Goal: Task Accomplishment & Management: Manage account settings

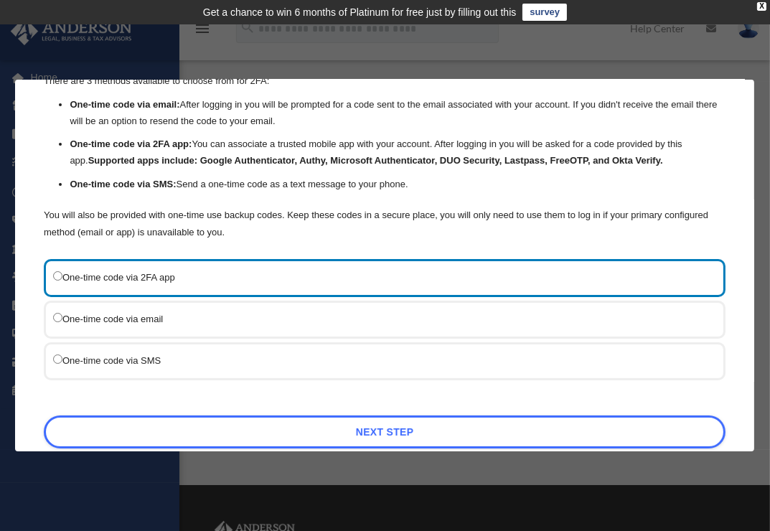
scroll to position [126, 0]
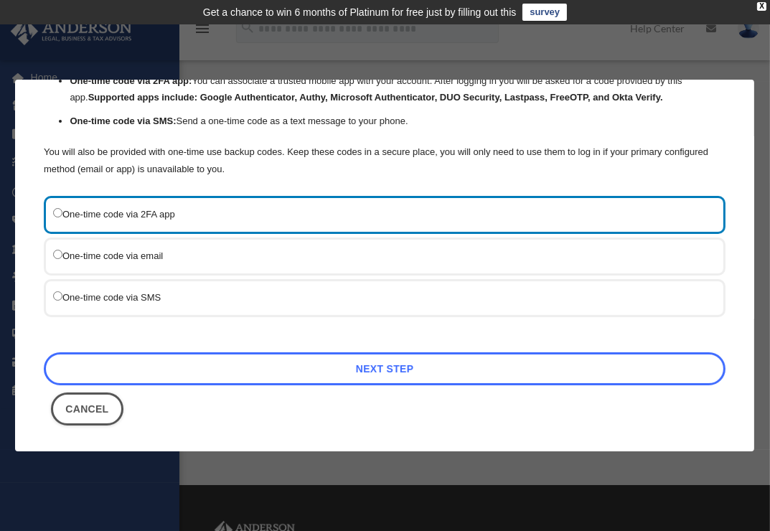
click at [416, 373] on link "Next Step" at bounding box center [385, 369] width 682 height 33
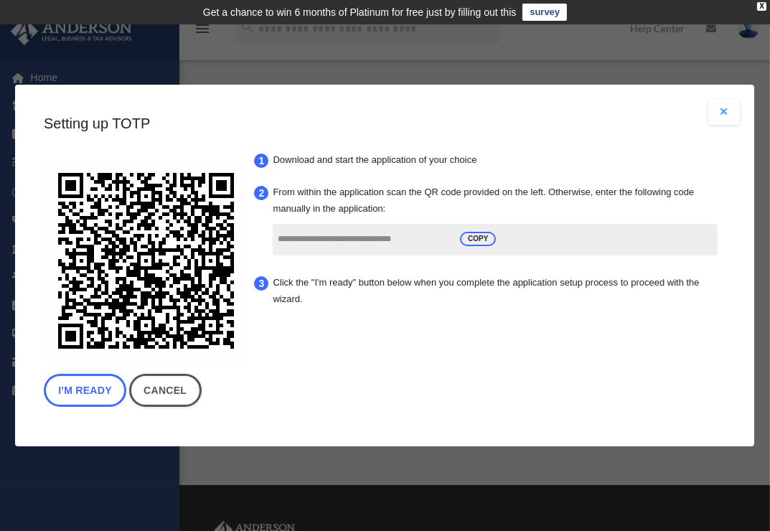
click at [90, 388] on button "I'm Ready" at bounding box center [85, 390] width 83 height 33
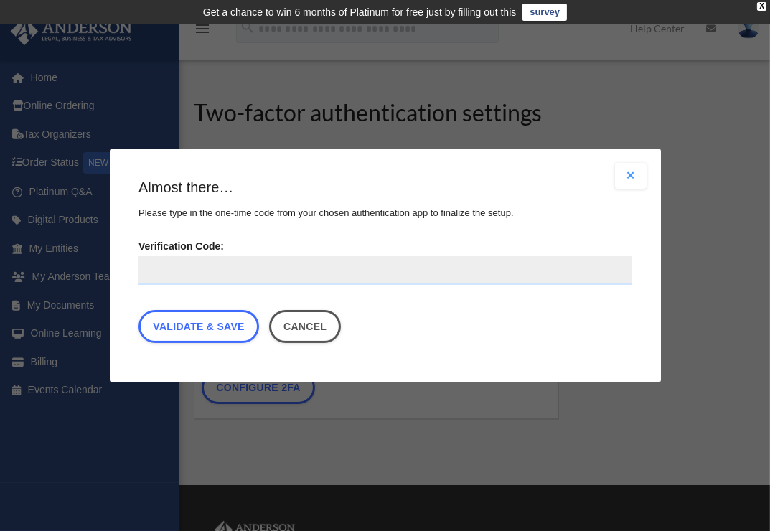
click at [350, 279] on input "Verification Code:" at bounding box center [386, 270] width 494 height 29
type input "*"
type input "******"
click at [190, 327] on link "Validate & Save" at bounding box center [199, 326] width 121 height 33
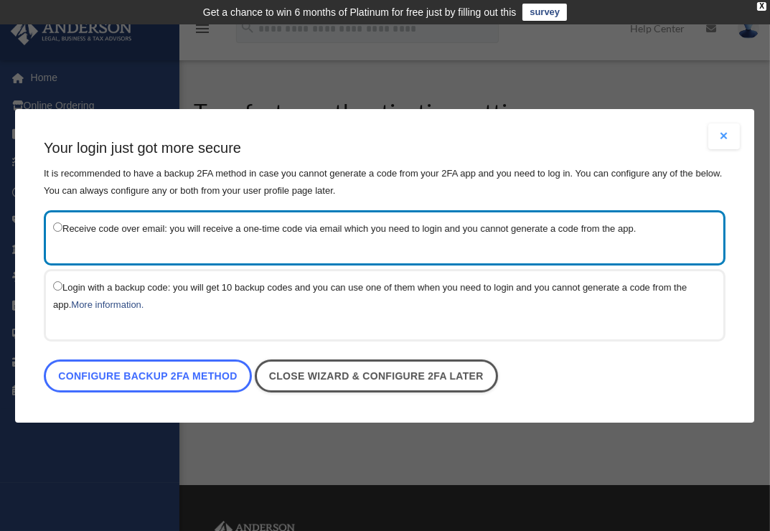
click at [168, 376] on link "Configure backup 2FA method" at bounding box center [148, 376] width 208 height 33
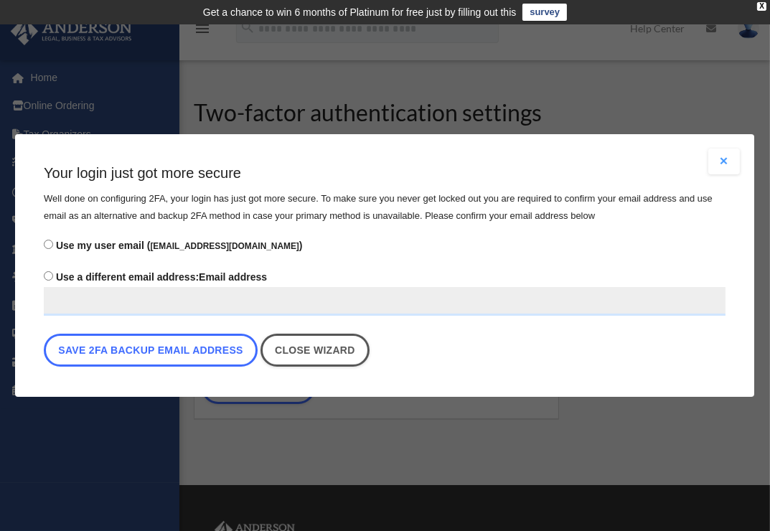
click at [146, 345] on button "Save 2FA backup email address" at bounding box center [151, 350] width 214 height 33
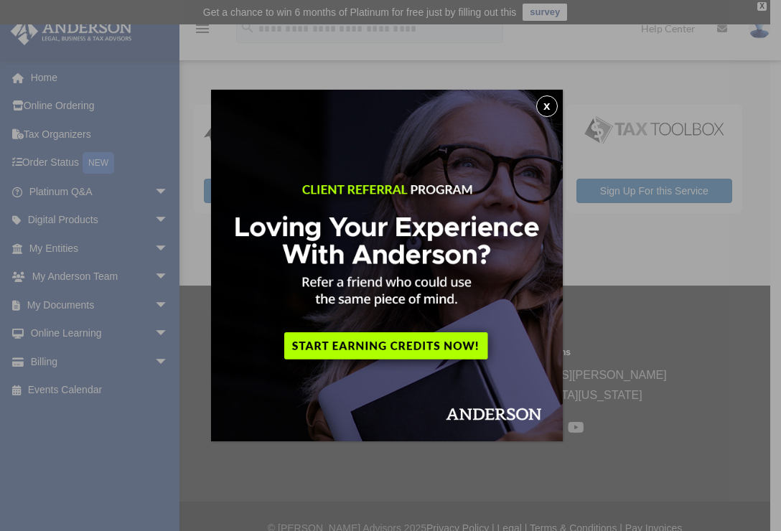
click at [551, 112] on button "x" at bounding box center [547, 106] width 22 height 22
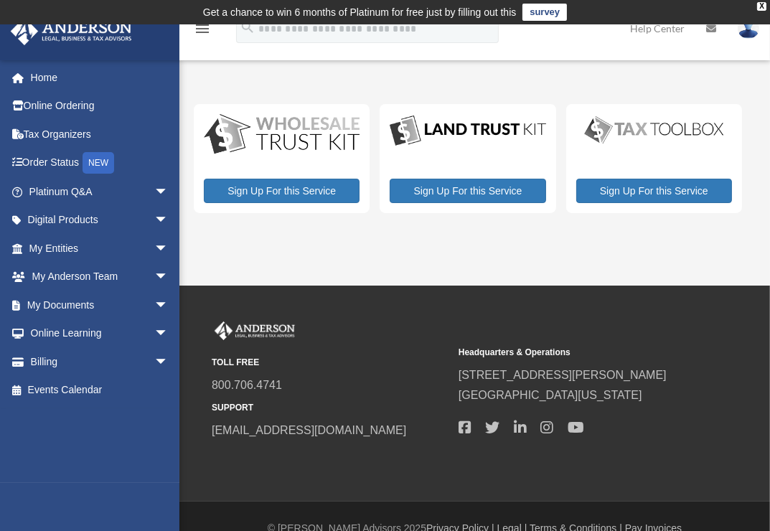
click at [546, 83] on div "My Services date_range Published on Last updated [DATE] [DATE] by [PERSON_NAME]…" at bounding box center [473, 155] width 559 height 151
click at [549, 14] on link "survey" at bounding box center [545, 12] width 45 height 17
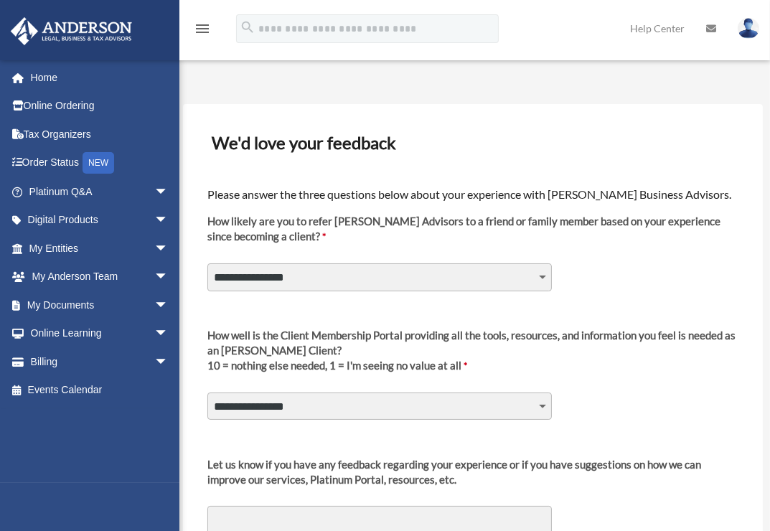
click at [350, 276] on select "**********" at bounding box center [380, 277] width 345 height 27
click at [350, 279] on select "**********" at bounding box center [380, 277] width 345 height 27
drag, startPoint x: 665, startPoint y: 261, endPoint x: 666, endPoint y: 272, distance: 11.5
click at [666, 268] on div "**********" at bounding box center [472, 256] width 533 height 103
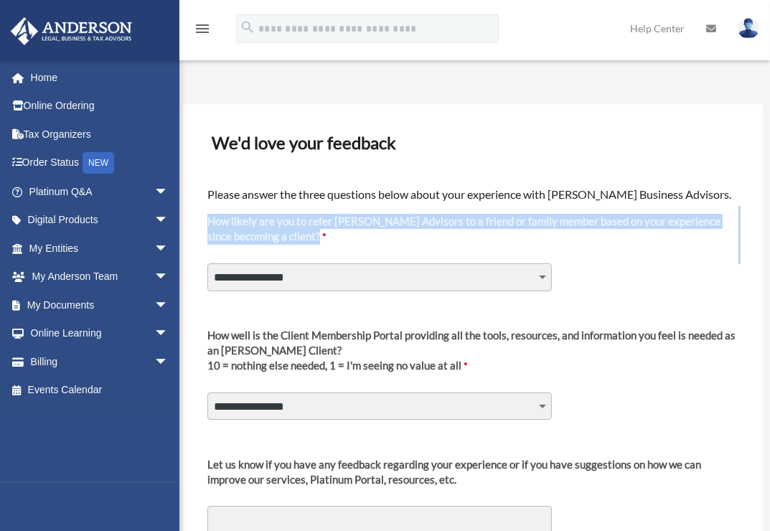
click at [75, 80] on link "Home" at bounding box center [100, 77] width 180 height 29
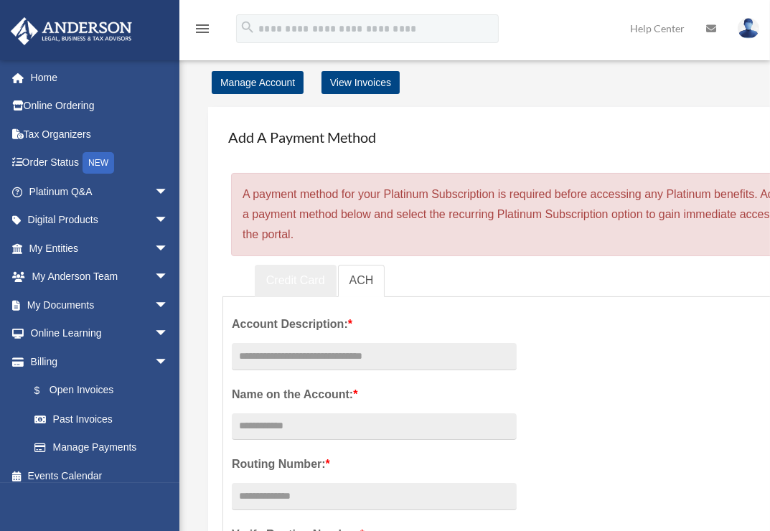
click at [287, 279] on link "Credit Card" at bounding box center [296, 281] width 82 height 32
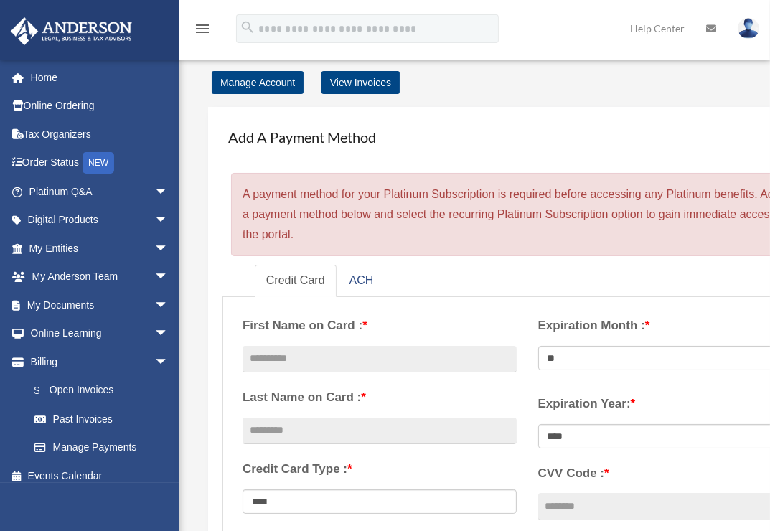
click at [481, 124] on h4 "Add A Payment Method" at bounding box center [528, 137] width 610 height 32
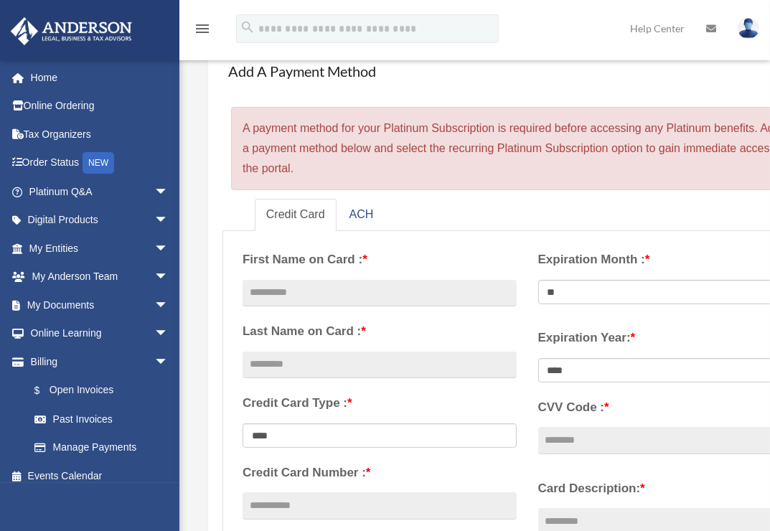
scroll to position [144, 0]
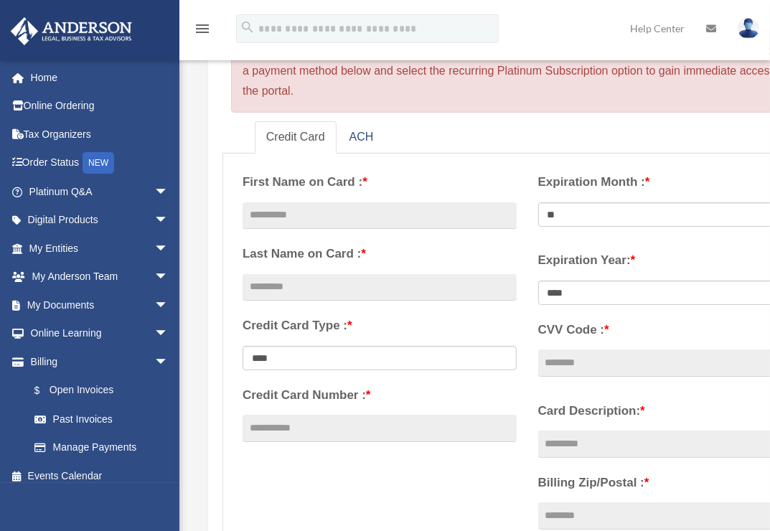
click at [65, 190] on link "Platinum Q&A arrow_drop_down" at bounding box center [100, 191] width 180 height 29
click at [154, 190] on span "arrow_drop_down" at bounding box center [168, 191] width 29 height 29
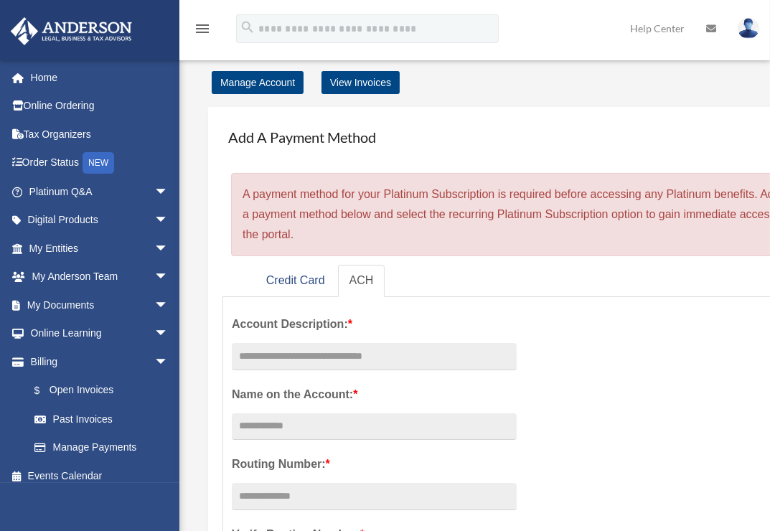
click at [154, 190] on span "arrow_drop_down" at bounding box center [168, 191] width 29 height 29
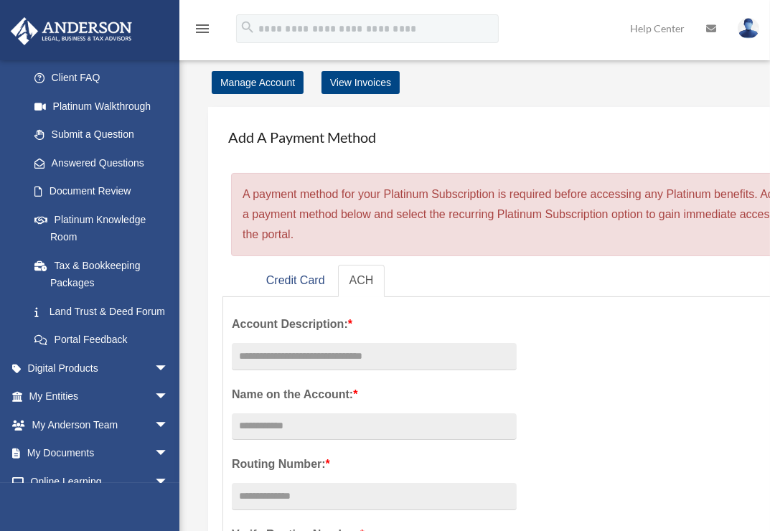
scroll to position [144, 0]
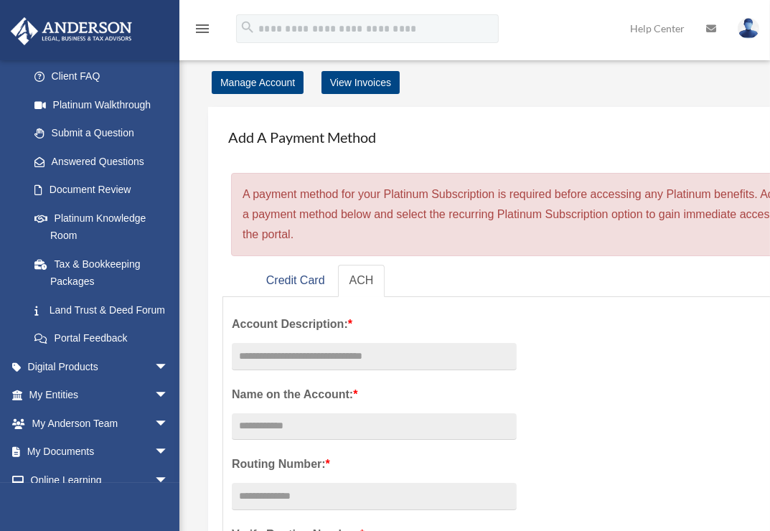
click at [154, 411] on span "arrow_drop_down" at bounding box center [168, 395] width 29 height 29
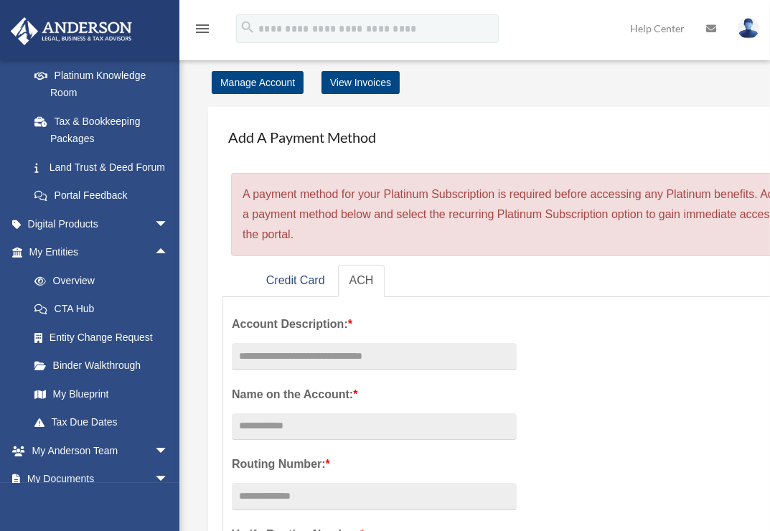
scroll to position [287, 0]
click at [82, 292] on link "Overview" at bounding box center [105, 280] width 170 height 29
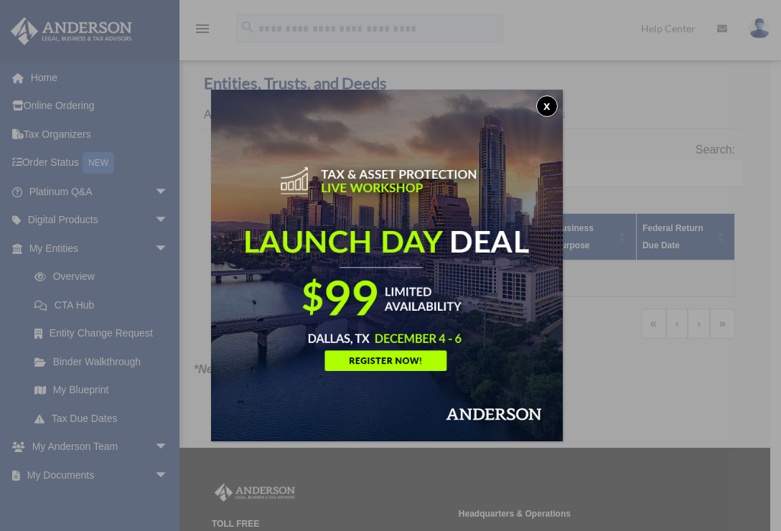
click at [551, 107] on button "x" at bounding box center [547, 106] width 22 height 22
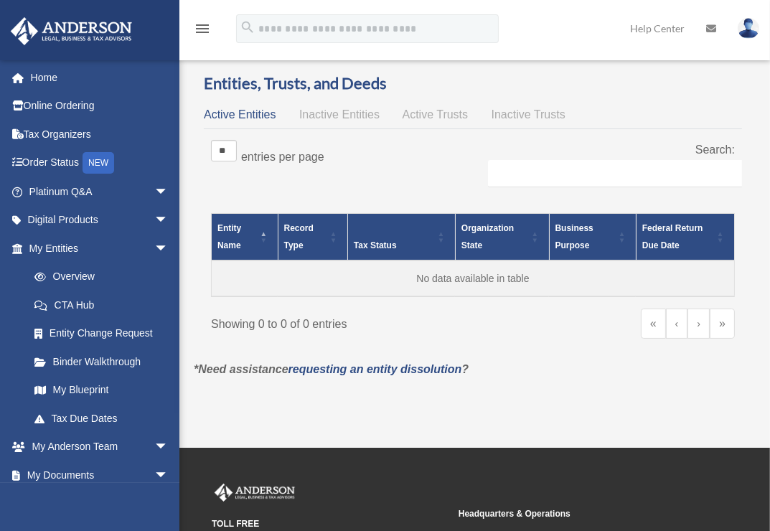
click at [154, 244] on span "arrow_drop_down" at bounding box center [168, 248] width 29 height 29
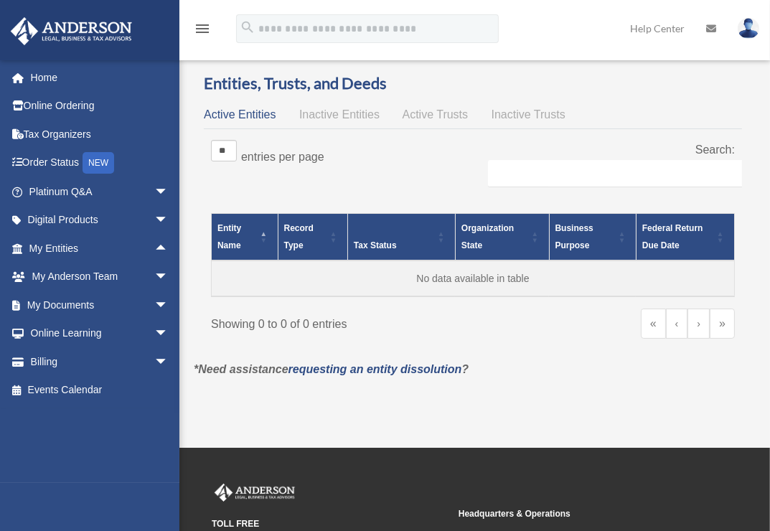
click at [154, 275] on span "arrow_drop_down" at bounding box center [168, 277] width 29 height 29
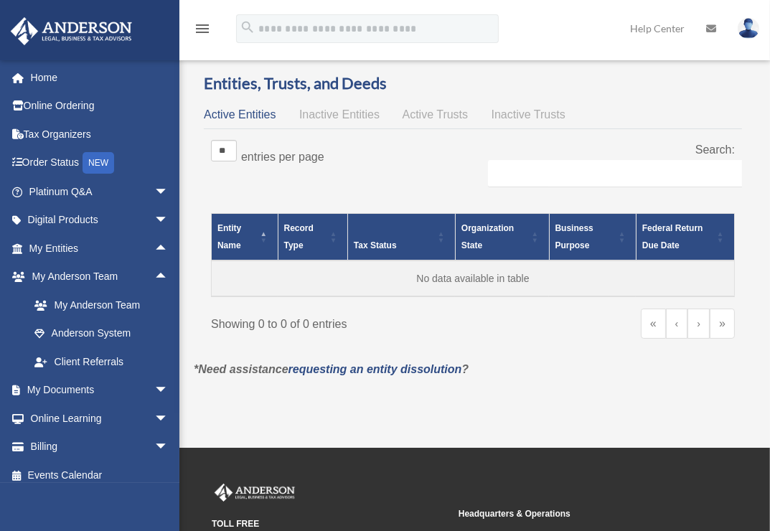
click at [154, 271] on span "arrow_drop_up" at bounding box center [168, 277] width 29 height 29
